Goal: Task Accomplishment & Management: Manage account settings

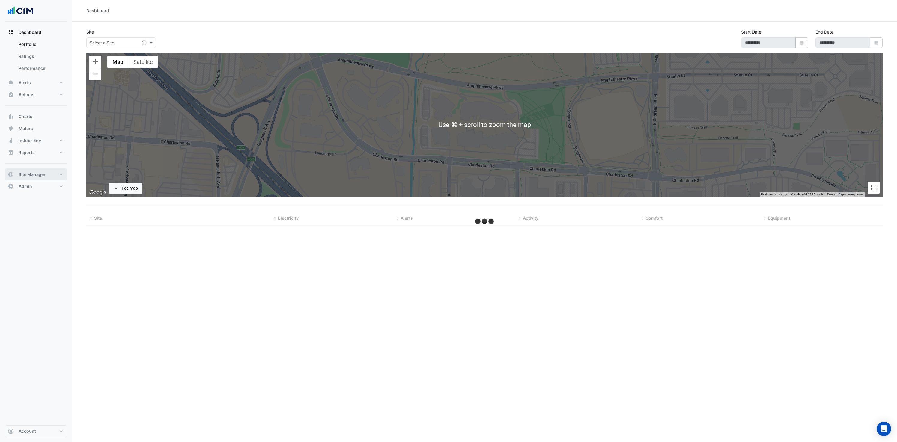
click at [43, 177] on button "Site Manager" at bounding box center [36, 174] width 62 height 12
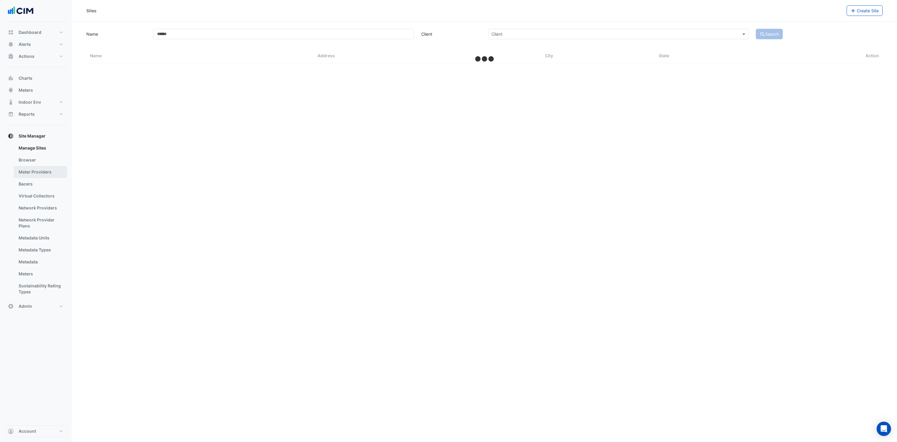
click at [32, 176] on link "Meter Providers" at bounding box center [40, 172] width 53 height 12
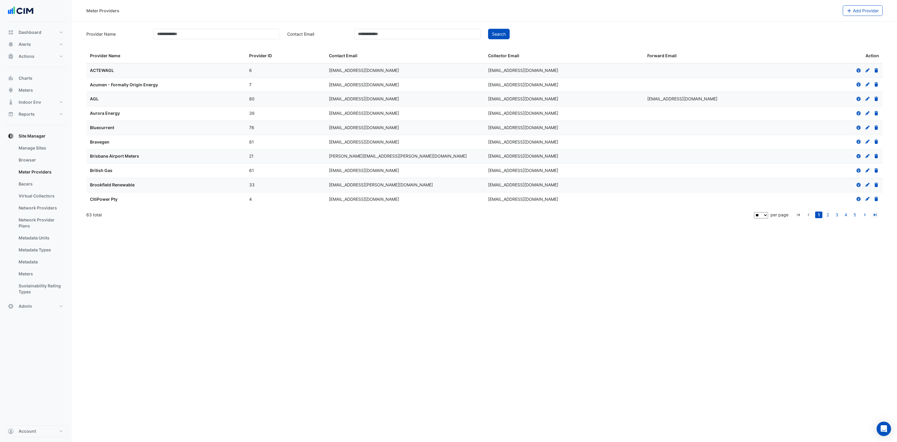
click at [873, 214] on icon "go to last page" at bounding box center [874, 216] width 7 height 6
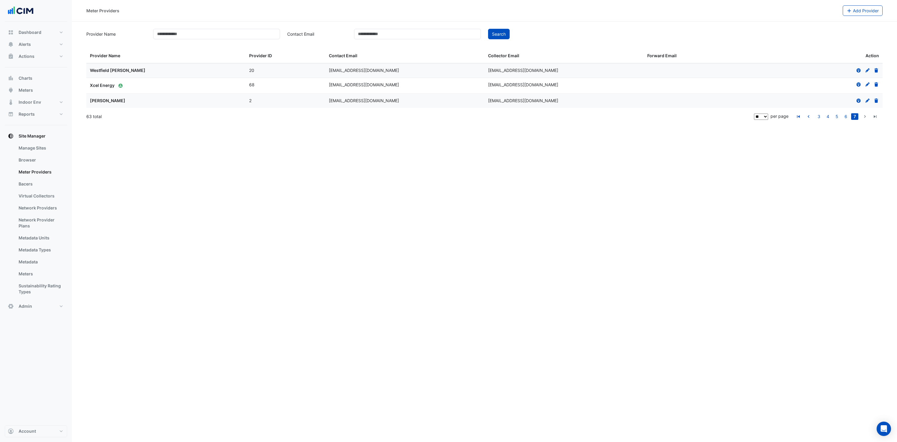
click at [121, 86] on rect "button" at bounding box center [120, 86] width 2 height 0
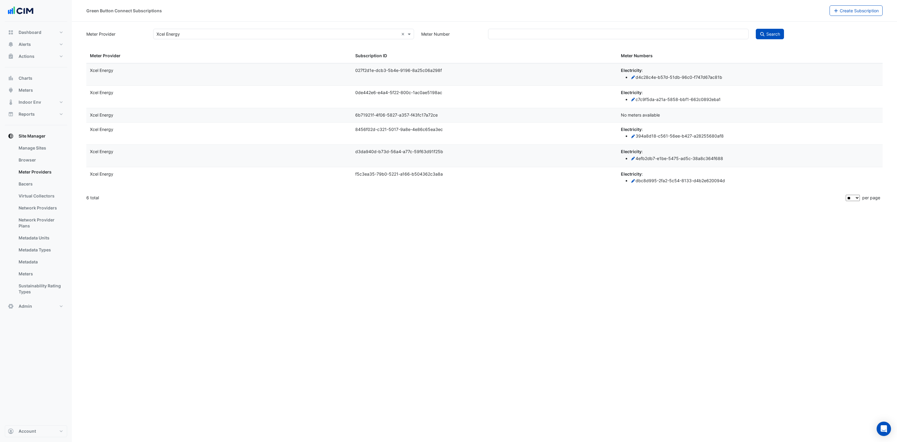
drag, startPoint x: 665, startPoint y: 116, endPoint x: 625, endPoint y: 115, distance: 39.9
click at [625, 115] on div "No meters available" at bounding box center [750, 115] width 258 height 7
click at [687, 117] on div "No meters available" at bounding box center [750, 115] width 258 height 7
drag, startPoint x: 685, startPoint y: 112, endPoint x: 623, endPoint y: 114, distance: 62.7
click at [623, 114] on div "No meters available" at bounding box center [750, 115] width 258 height 7
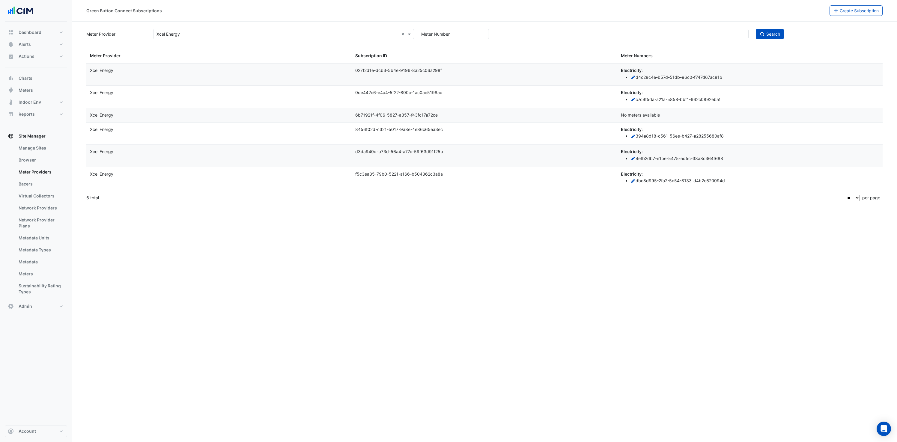
click at [685, 115] on div "No meters available" at bounding box center [750, 115] width 258 height 7
